Goal: Find specific page/section: Find specific page/section

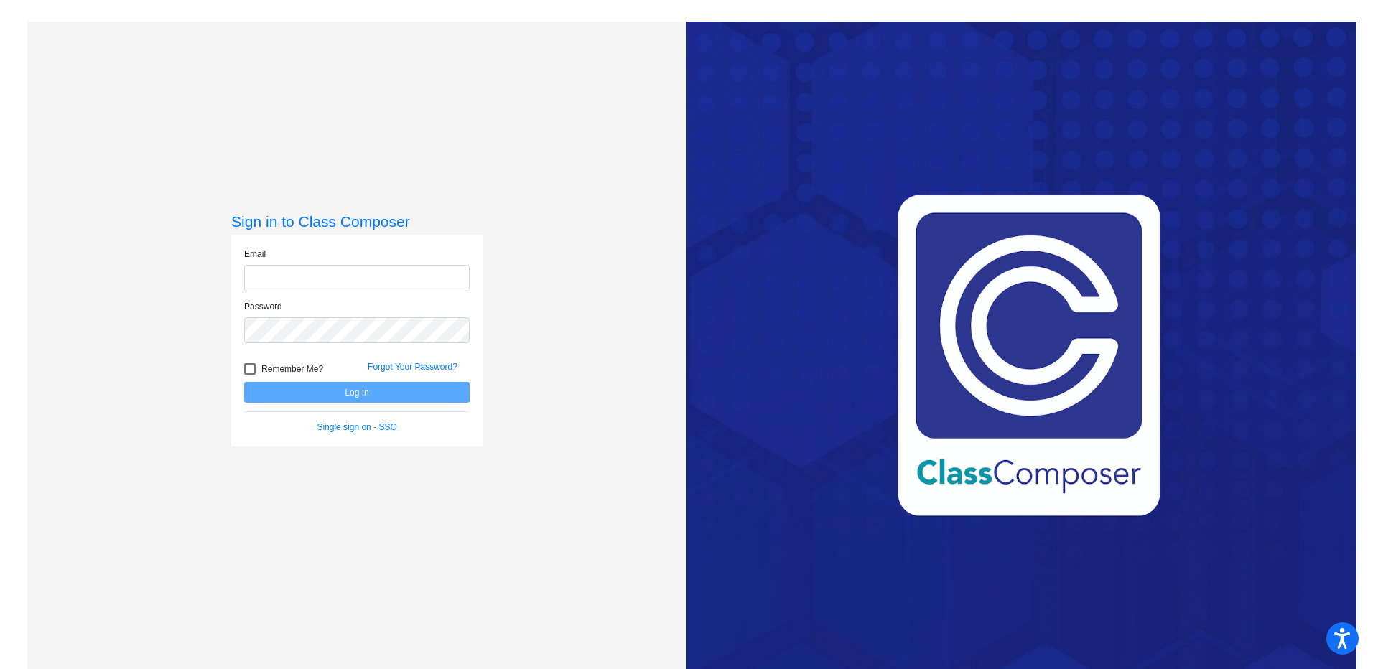
type input "[EMAIL_ADDRESS][DOMAIN_NAME]"
click at [338, 389] on button "Log In" at bounding box center [357, 392] width 226 height 21
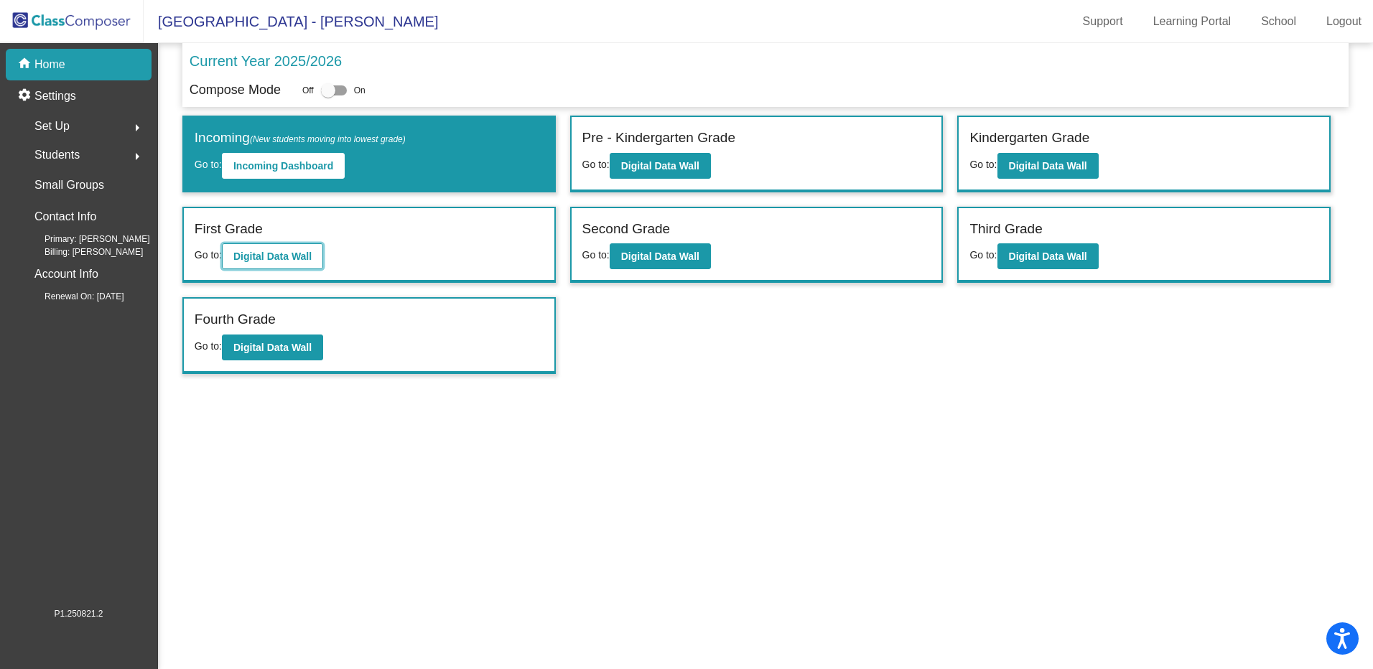
click at [296, 256] on b "Digital Data Wall" at bounding box center [272, 256] width 78 height 11
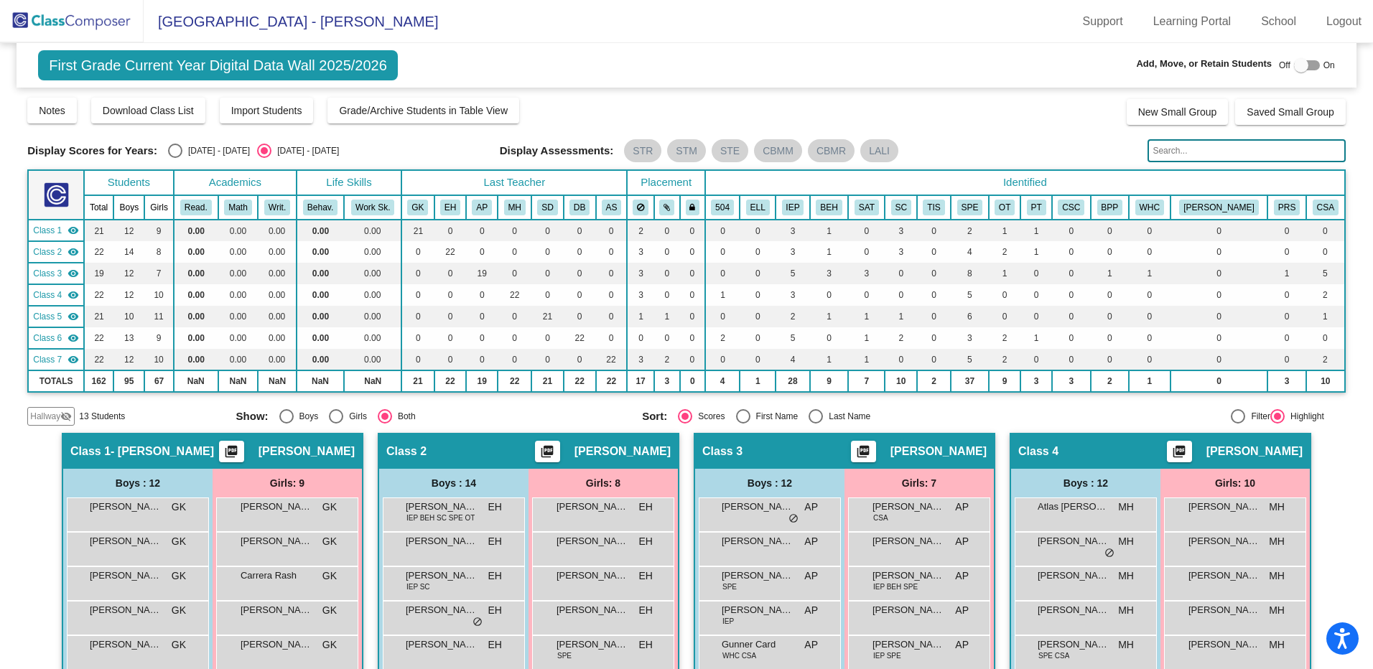
click at [60, 24] on img at bounding box center [72, 21] width 144 height 42
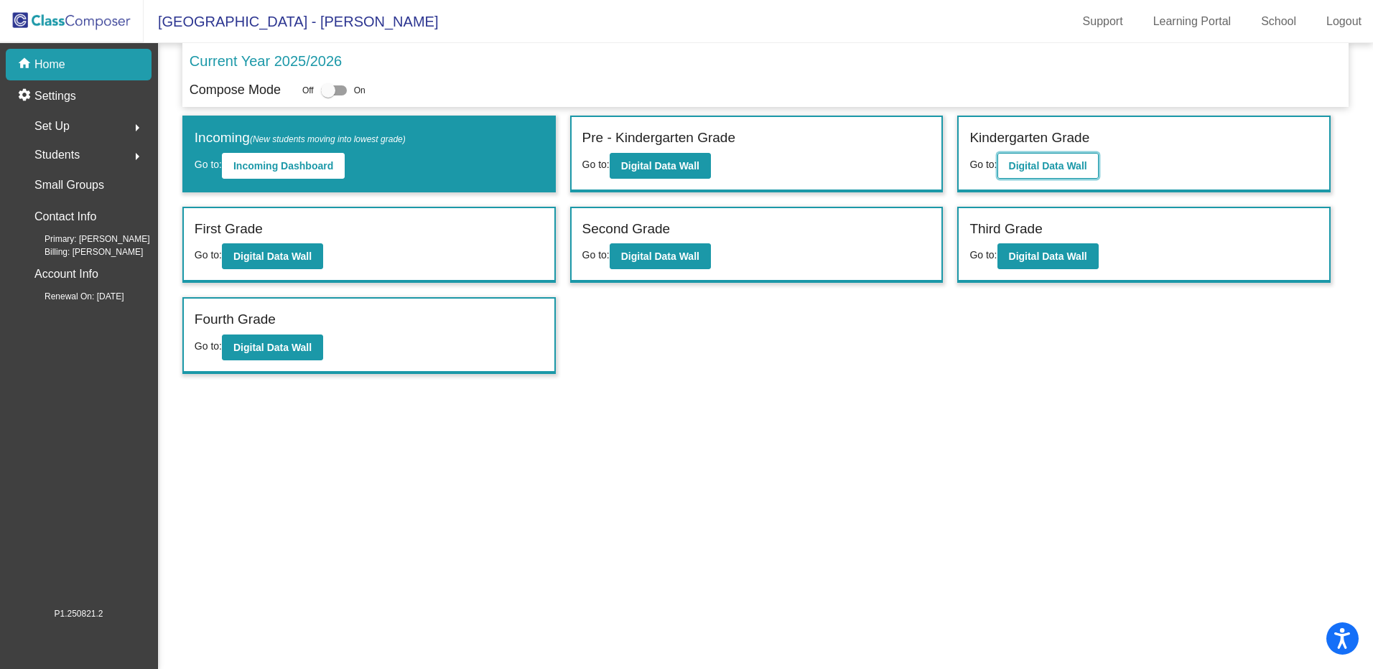
click at [1052, 160] on b "Digital Data Wall" at bounding box center [1048, 165] width 78 height 11
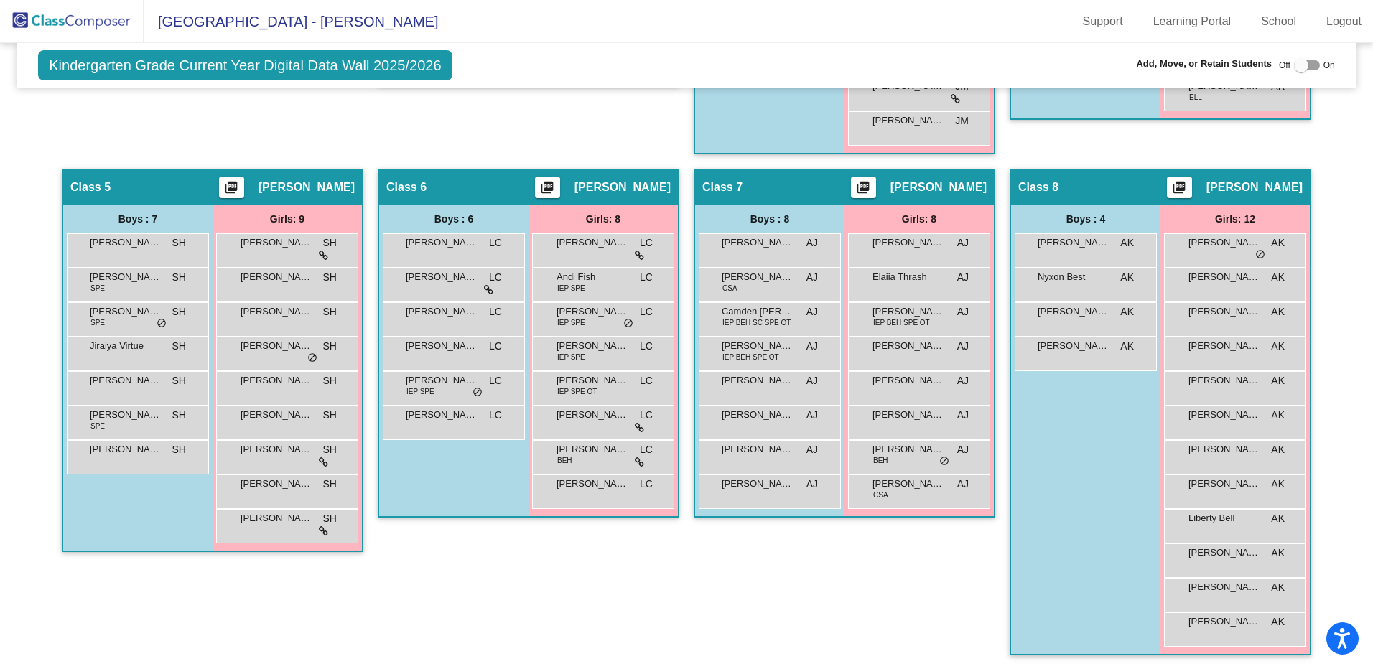
scroll to position [788, 0]
